Goal: Find contact information: Find contact information

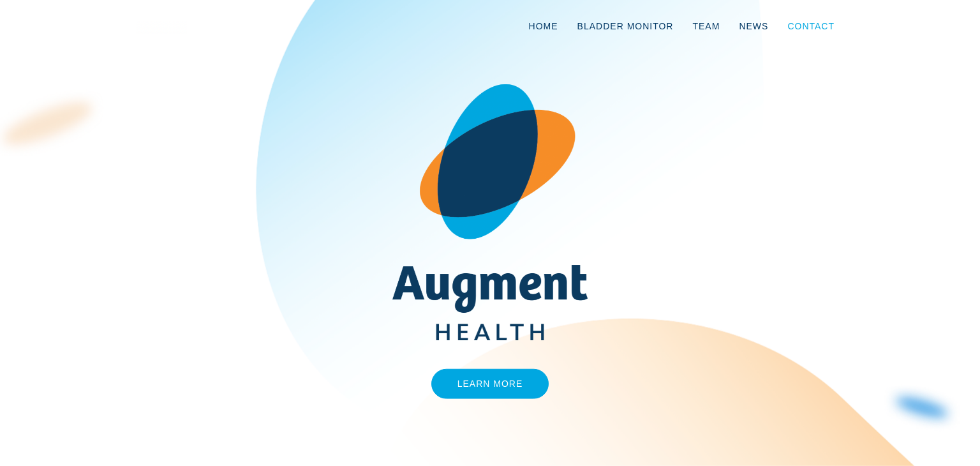
click at [813, 23] on link "Contact" at bounding box center [811, 26] width 66 height 42
click at [715, 27] on link "Team" at bounding box center [706, 26] width 47 height 42
click at [813, 22] on link "Contact" at bounding box center [811, 26] width 66 height 42
click at [712, 25] on link "Team" at bounding box center [706, 26] width 47 height 42
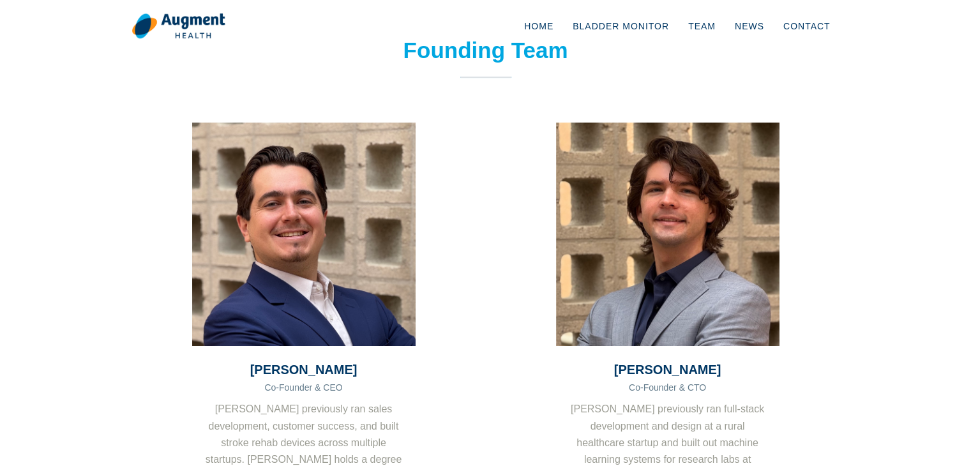
scroll to position [191, 0]
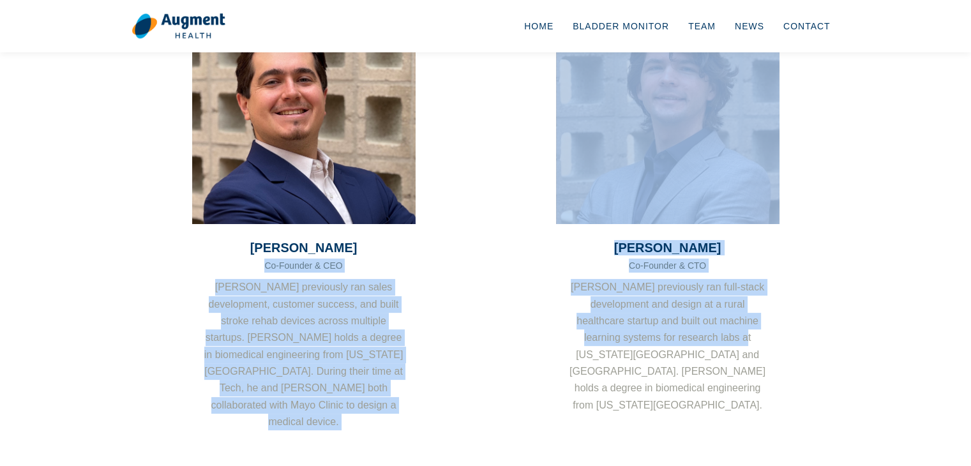
drag, startPoint x: 244, startPoint y: 258, endPoint x: 586, endPoint y: 353, distance: 354.8
click at [590, 355] on div "[PERSON_NAME] Co-Founder & CEO [PERSON_NAME] previously ran sales development, …" at bounding box center [485, 238] width 727 height 475
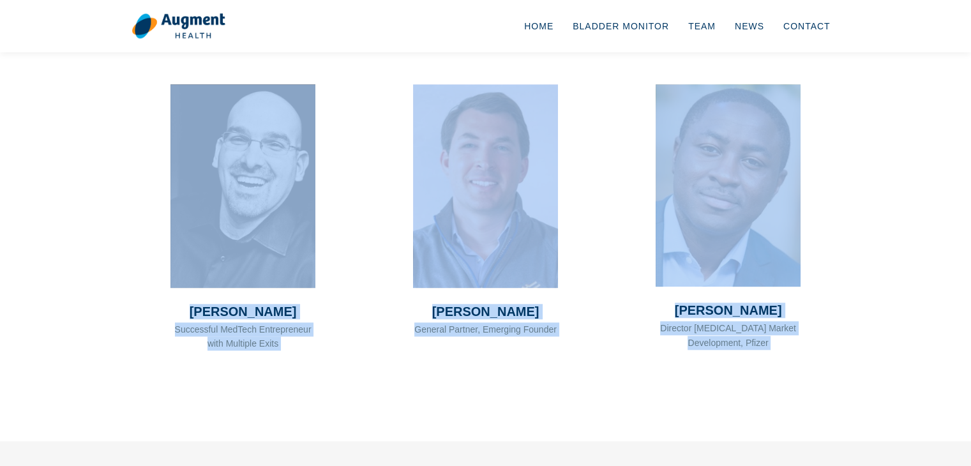
scroll to position [1226, 0]
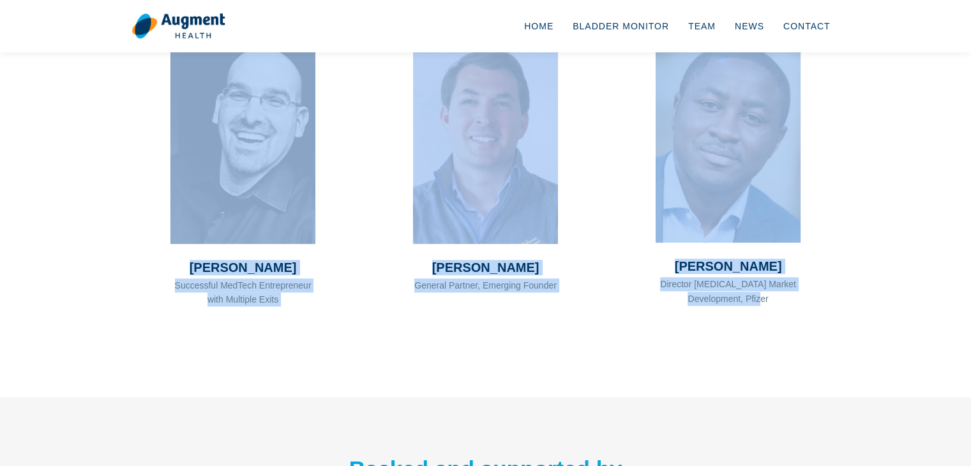
drag, startPoint x: 265, startPoint y: 248, endPoint x: 775, endPoint y: 272, distance: 510.5
click at [775, 272] on body "Home Bladder Monitor Team News Contact Founding Team [PERSON_NAME] Co-Founder &…" at bounding box center [485, 150] width 971 height 2753
copy body "[PERSON_NAME] Co-Founder & CEO [PERSON_NAME] previously ran sales development, …"
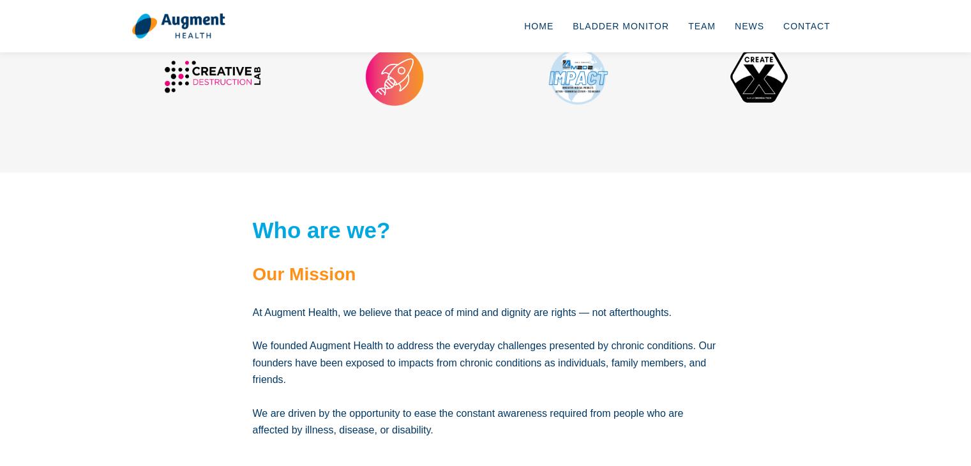
scroll to position [206, 0]
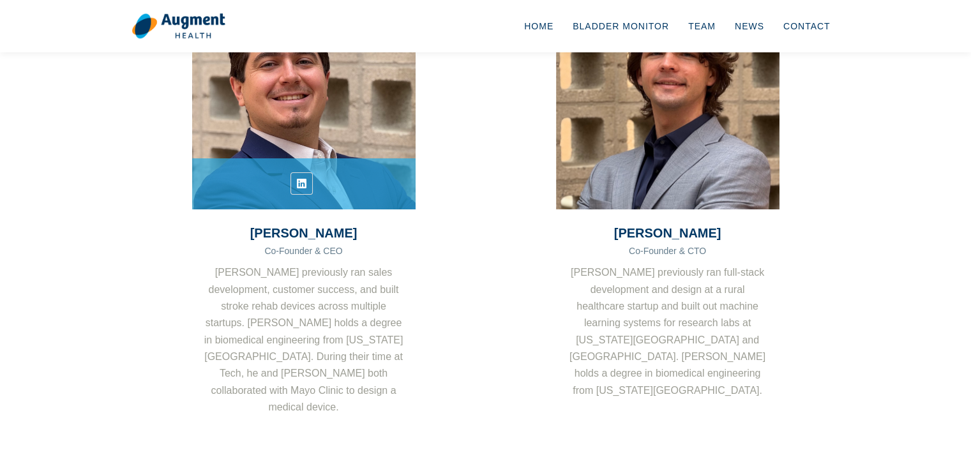
drag, startPoint x: 318, startPoint y: 184, endPoint x: 269, endPoint y: 179, distance: 50.0
click at [269, 179] on ul at bounding box center [303, 183] width 223 height 22
click at [292, 184] on link at bounding box center [301, 183] width 22 height 22
